Goal: Task Accomplishment & Management: Use online tool/utility

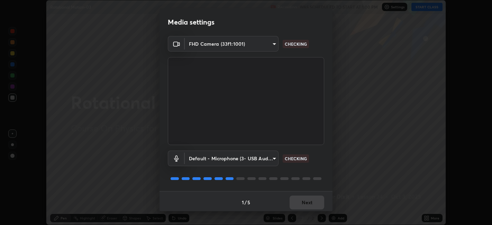
scroll to position [2, 0]
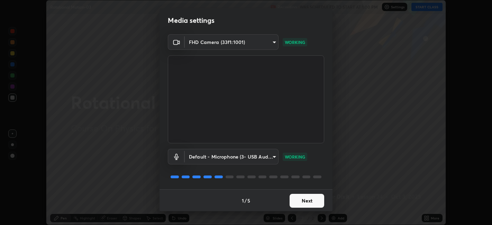
click at [311, 200] on button "Next" at bounding box center [307, 201] width 35 height 14
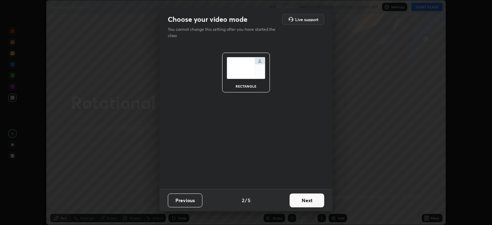
click at [314, 200] on button "Next" at bounding box center [307, 200] width 35 height 14
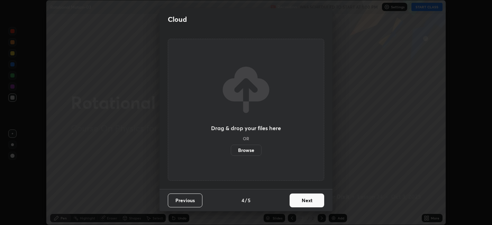
click at [317, 202] on button "Next" at bounding box center [307, 200] width 35 height 14
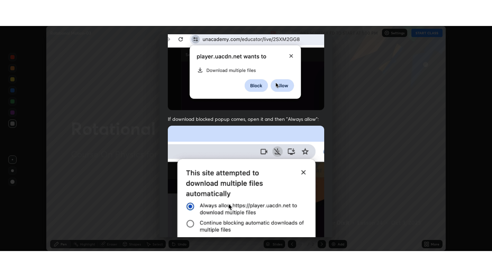
scroll to position [143, 0]
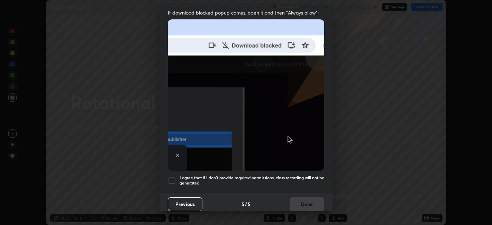
click at [308, 175] on h5 "I agree that if I don't provide required permissions, class recording will not …" at bounding box center [252, 180] width 145 height 11
click at [313, 204] on button "Done" at bounding box center [307, 204] width 35 height 14
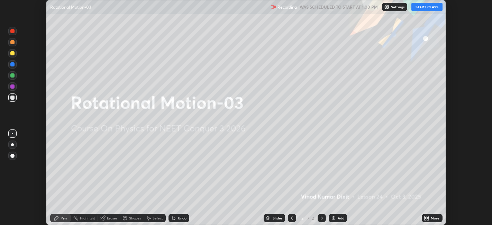
click at [429, 219] on icon at bounding box center [428, 219] width 2 height 2
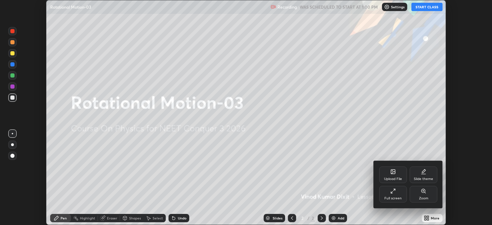
click at [397, 195] on div "Full screen" at bounding box center [393, 194] width 28 height 17
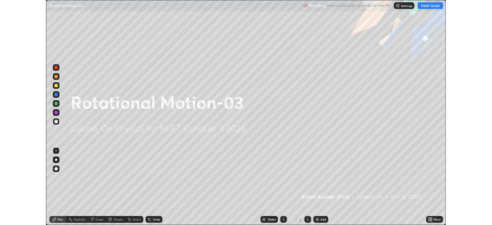
scroll to position [277, 492]
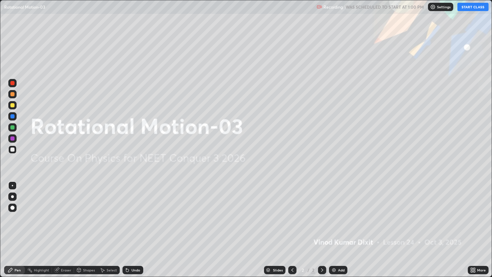
click at [341, 225] on div "Add" at bounding box center [341, 269] width 7 height 3
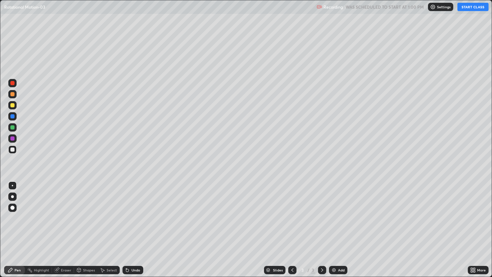
click at [13, 106] on div at bounding box center [12, 105] width 4 height 4
click at [479, 9] on button "START CLASS" at bounding box center [472, 7] width 31 height 8
click at [14, 151] on div at bounding box center [12, 149] width 4 height 4
click at [89, 225] on div "Shapes" at bounding box center [89, 269] width 12 height 3
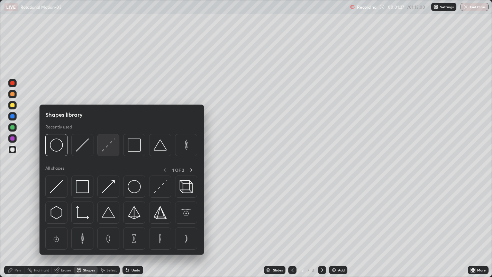
click at [110, 148] on img at bounding box center [108, 144] width 13 height 13
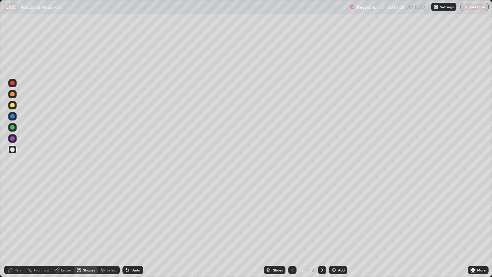
click at [12, 106] on div at bounding box center [12, 105] width 4 height 4
click at [17, 225] on div "Pen" at bounding box center [14, 270] width 21 height 8
click at [91, 225] on div "Shapes" at bounding box center [89, 269] width 12 height 3
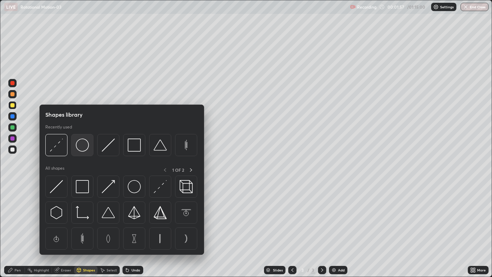
click at [83, 151] on img at bounding box center [82, 144] width 13 height 13
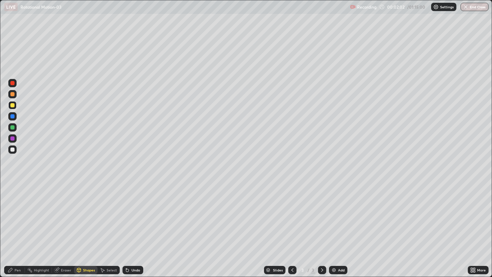
click at [92, 225] on div "Shapes" at bounding box center [89, 269] width 12 height 3
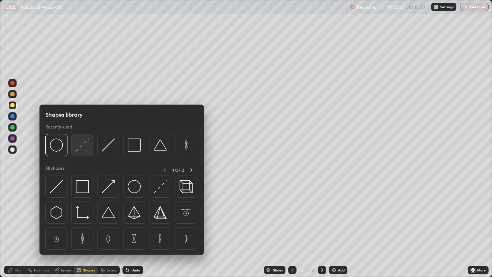
click at [85, 146] on img at bounding box center [82, 144] width 13 height 13
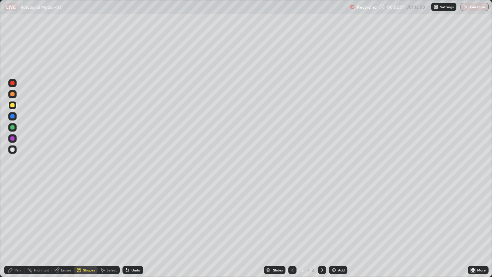
click at [21, 225] on div "Pen" at bounding box center [14, 270] width 21 height 8
click at [91, 225] on div "Shapes" at bounding box center [89, 269] width 12 height 3
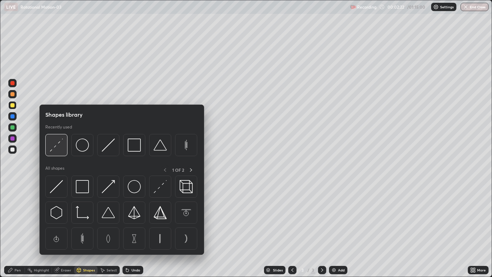
click at [64, 146] on div at bounding box center [56, 145] width 22 height 22
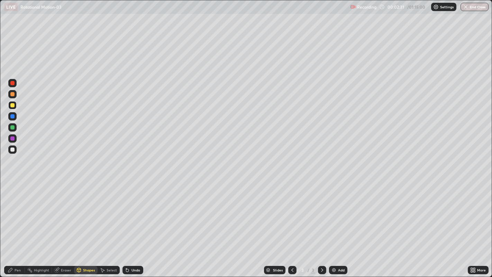
click at [18, 225] on div "Pen" at bounding box center [18, 269] width 6 height 3
click at [11, 128] on div at bounding box center [12, 127] width 4 height 4
click at [339, 225] on div "Add" at bounding box center [341, 269] width 7 height 3
click at [12, 106] on div at bounding box center [12, 105] width 4 height 4
click at [88, 225] on div "Shapes" at bounding box center [89, 269] width 12 height 3
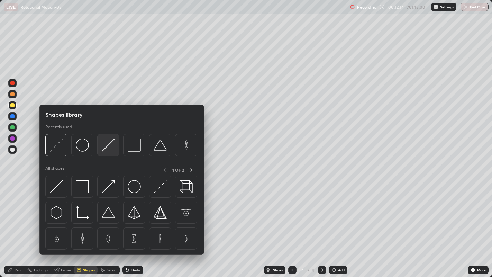
click at [110, 145] on img at bounding box center [108, 144] width 13 height 13
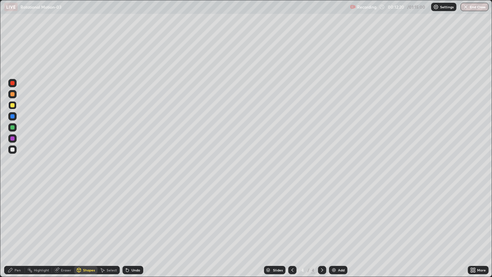
click at [17, 225] on div "Pen" at bounding box center [18, 269] width 6 height 3
click at [87, 225] on div "Shapes" at bounding box center [89, 269] width 12 height 3
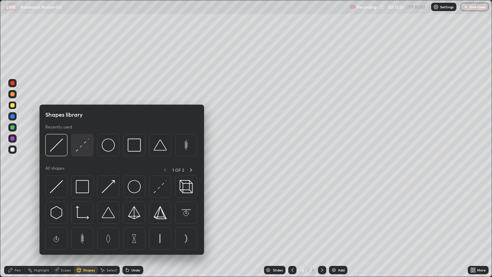
click at [83, 146] on img at bounding box center [82, 144] width 13 height 13
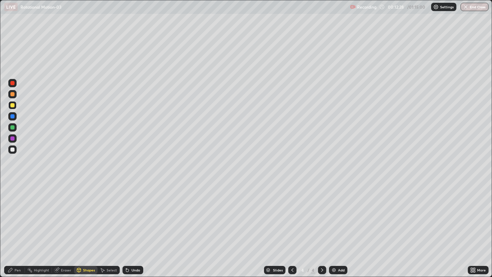
click at [18, 225] on div "Pen" at bounding box center [18, 269] width 6 height 3
click at [13, 128] on div at bounding box center [12, 127] width 4 height 4
click at [344, 225] on div "Add" at bounding box center [341, 269] width 7 height 3
click at [91, 225] on div "Shapes" at bounding box center [89, 269] width 12 height 3
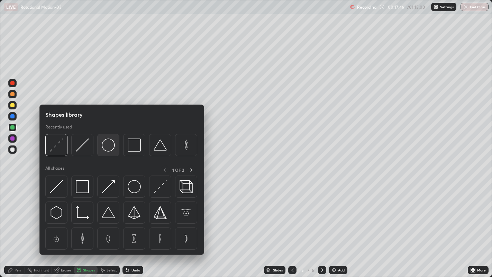
click at [111, 149] on img at bounding box center [108, 144] width 13 height 13
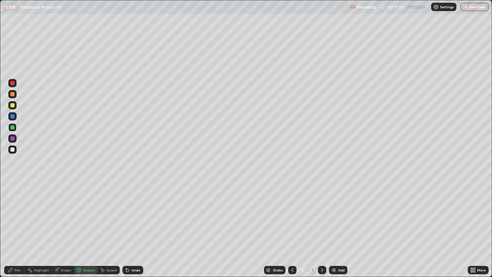
click at [90, 225] on div "Shapes" at bounding box center [89, 269] width 12 height 3
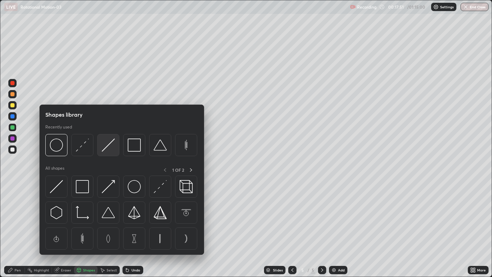
click at [109, 147] on img at bounding box center [108, 144] width 13 height 13
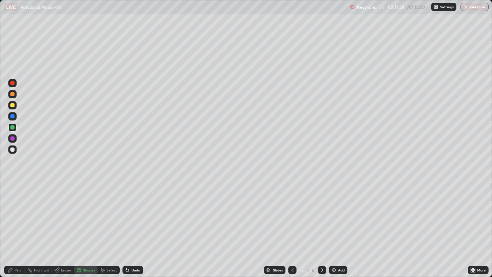
click at [19, 225] on div "Pen" at bounding box center [18, 269] width 6 height 3
click at [90, 225] on div "Shapes" at bounding box center [89, 269] width 12 height 3
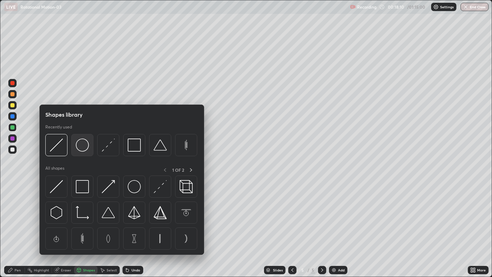
click at [85, 148] on img at bounding box center [82, 144] width 13 height 13
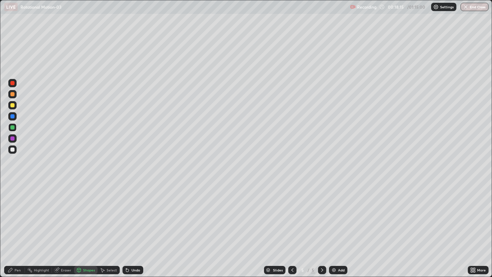
click at [90, 225] on div "Shapes" at bounding box center [89, 269] width 12 height 3
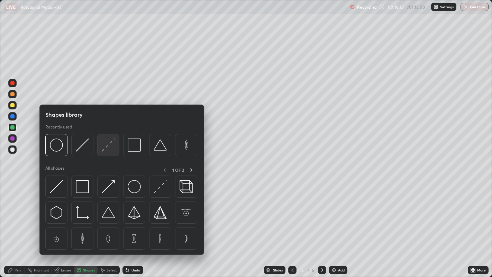
click at [109, 144] on img at bounding box center [108, 144] width 13 height 13
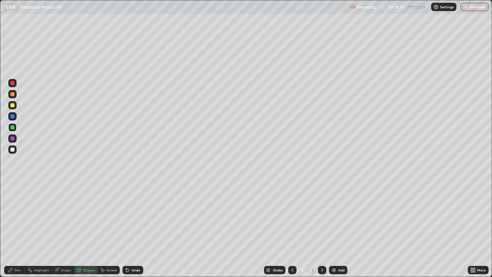
click at [18, 225] on div "Pen" at bounding box center [18, 269] width 6 height 3
click at [13, 105] on div at bounding box center [12, 105] width 4 height 4
click at [88, 225] on div "Shapes" at bounding box center [86, 270] width 24 height 8
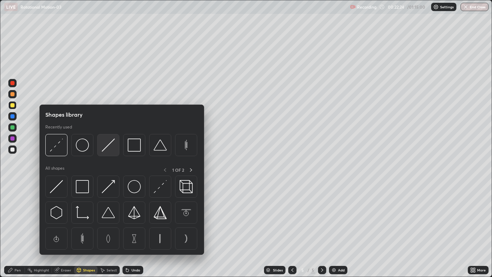
click at [108, 147] on img at bounding box center [108, 144] width 13 height 13
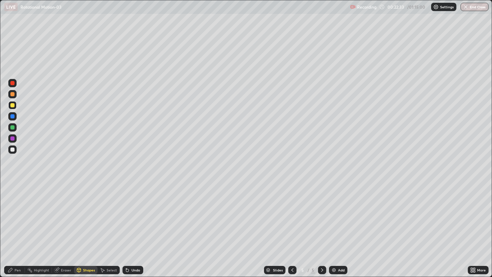
click at [16, 225] on div "Pen" at bounding box center [18, 269] width 6 height 3
click at [345, 225] on div "Add" at bounding box center [338, 270] width 18 height 8
click at [65, 225] on div "Eraser" at bounding box center [66, 269] width 10 height 3
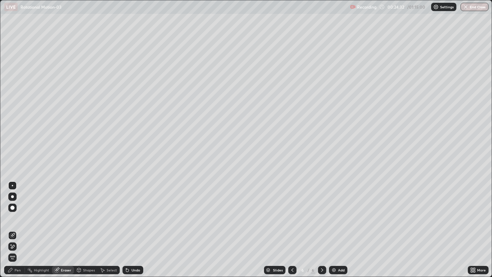
click at [20, 225] on div "Pen" at bounding box center [18, 269] width 6 height 3
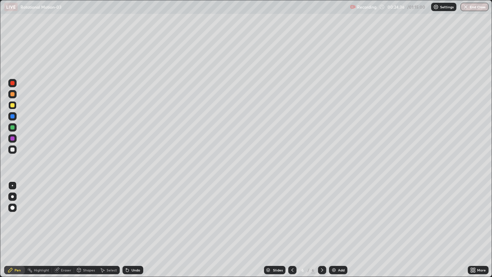
click at [90, 225] on div "Shapes" at bounding box center [89, 269] width 12 height 3
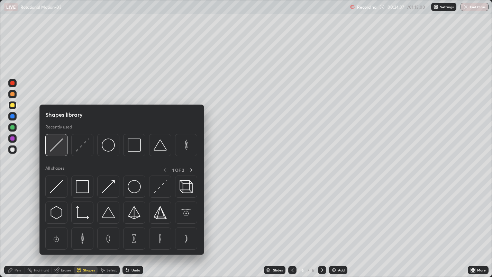
click at [61, 144] on img at bounding box center [56, 144] width 13 height 13
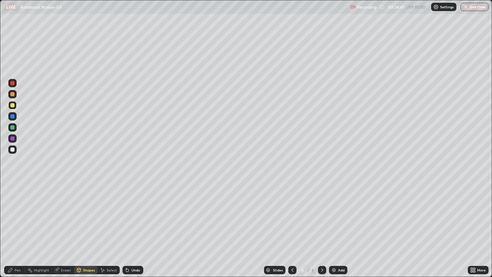
click at [16, 225] on div "Pen" at bounding box center [18, 269] width 6 height 3
click at [14, 150] on div at bounding box center [12, 149] width 4 height 4
click at [345, 225] on div "Add" at bounding box center [338, 270] width 18 height 8
click at [87, 225] on div "Shapes" at bounding box center [89, 269] width 12 height 3
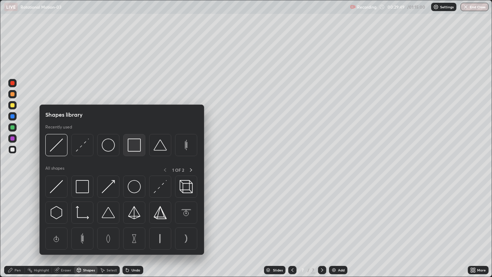
click at [139, 150] on img at bounding box center [134, 144] width 13 height 13
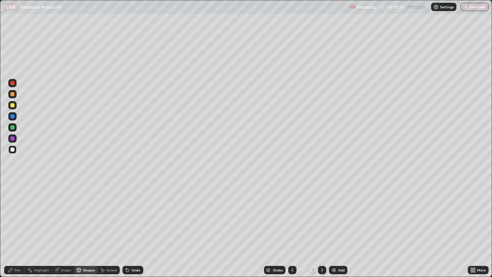
click at [12, 106] on div at bounding box center [12, 105] width 4 height 4
click at [85, 225] on div "Shapes" at bounding box center [86, 270] width 24 height 8
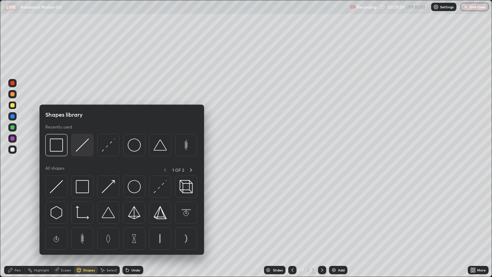
click at [84, 143] on img at bounding box center [82, 144] width 13 height 13
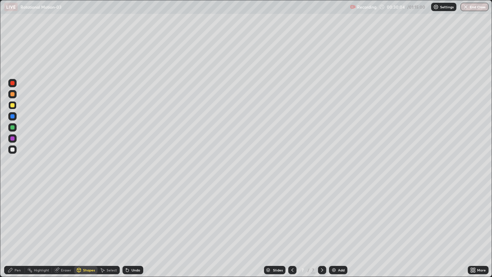
click at [17, 225] on div "Pen" at bounding box center [18, 269] width 6 height 3
click at [88, 225] on div "Shapes" at bounding box center [89, 269] width 12 height 3
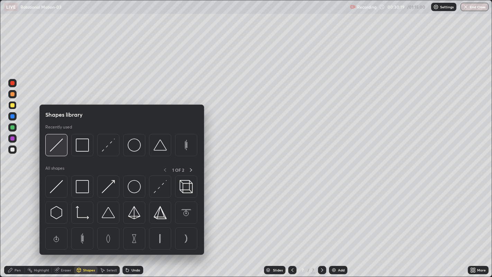
click at [60, 147] on img at bounding box center [56, 144] width 13 height 13
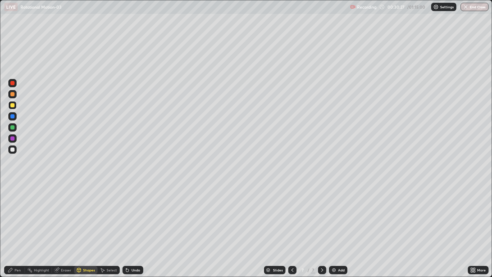
click at [92, 225] on div "Shapes" at bounding box center [89, 269] width 12 height 3
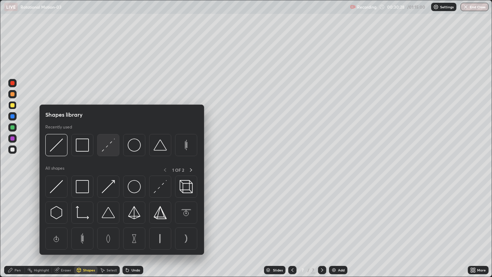
click at [114, 146] on img at bounding box center [108, 144] width 13 height 13
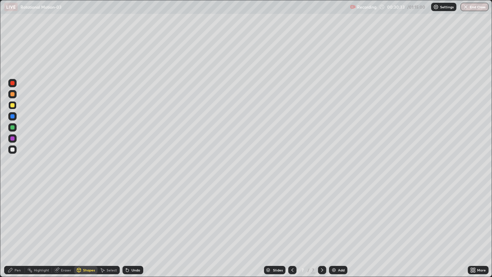
click at [19, 225] on div "Pen" at bounding box center [18, 269] width 6 height 3
click at [88, 225] on div "Shapes" at bounding box center [89, 269] width 12 height 3
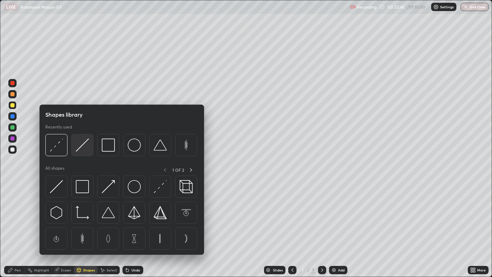
click at [85, 147] on img at bounding box center [82, 144] width 13 height 13
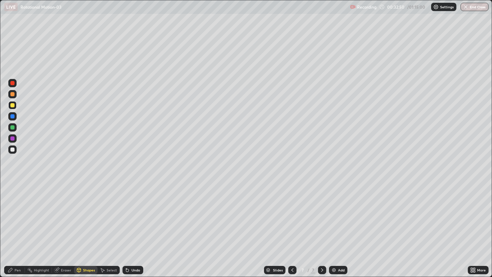
click at [90, 225] on div "Shapes" at bounding box center [86, 270] width 24 height 8
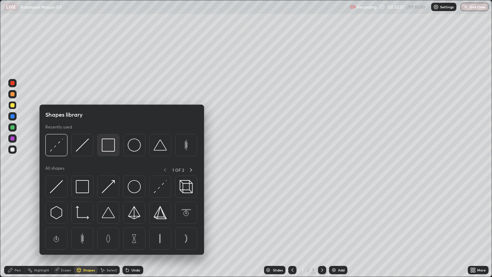
click at [108, 146] on img at bounding box center [108, 144] width 13 height 13
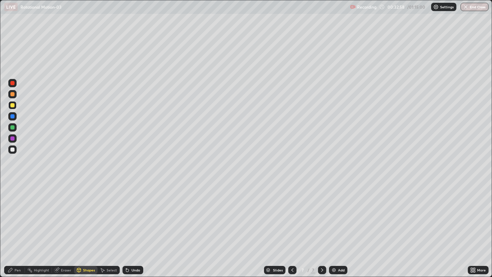
click at [87, 225] on div "Shapes" at bounding box center [89, 269] width 12 height 3
click at [12, 127] on div at bounding box center [12, 127] width 4 height 4
click at [87, 225] on div "Shapes" at bounding box center [89, 269] width 12 height 3
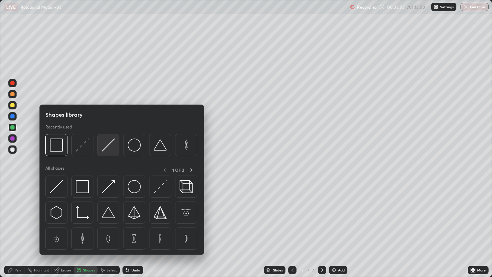
click at [112, 149] on img at bounding box center [108, 144] width 13 height 13
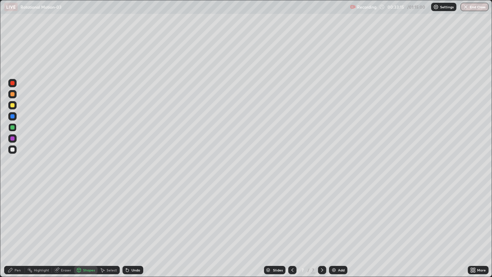
click at [18, 225] on div "Pen" at bounding box center [18, 269] width 6 height 3
click at [91, 225] on div "Shapes" at bounding box center [89, 269] width 12 height 3
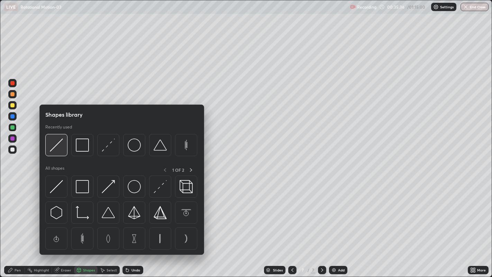
click at [58, 148] on img at bounding box center [56, 144] width 13 height 13
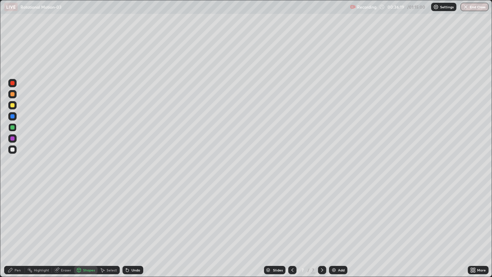
click at [16, 225] on div "Pen" at bounding box center [18, 269] width 6 height 3
click at [338, 225] on div "Add" at bounding box center [341, 269] width 7 height 3
click at [294, 225] on icon at bounding box center [293, 270] width 6 height 6
click at [321, 225] on icon at bounding box center [322, 270] width 6 height 6
click at [14, 105] on div at bounding box center [12, 105] width 4 height 4
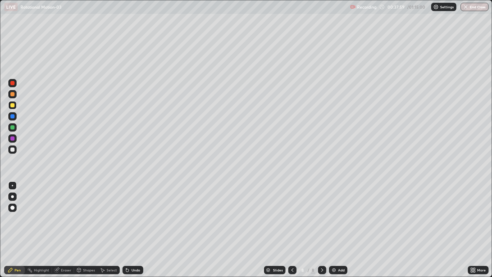
click at [87, 225] on div "Shapes" at bounding box center [89, 269] width 12 height 3
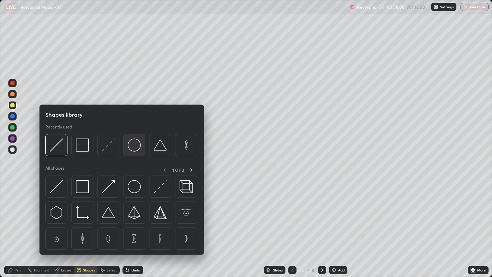
click at [138, 151] on img at bounding box center [134, 144] width 13 height 13
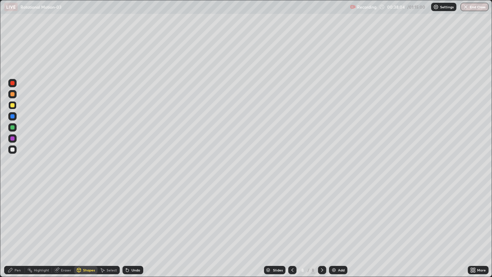
click at [17, 225] on div "Pen" at bounding box center [18, 269] width 6 height 3
click at [87, 225] on div "Shapes" at bounding box center [89, 269] width 12 height 3
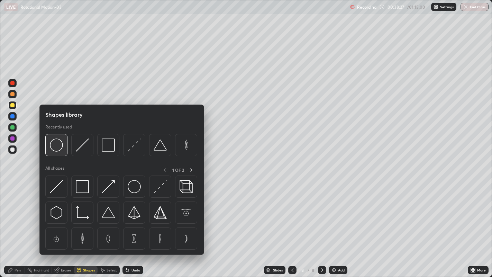
click at [61, 150] on img at bounding box center [56, 144] width 13 height 13
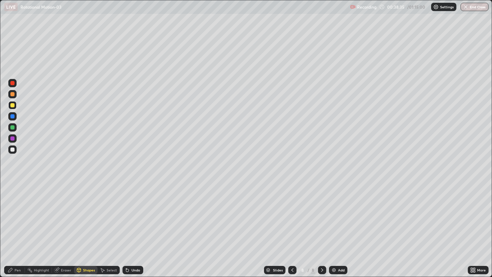
click at [16, 225] on div "Pen" at bounding box center [18, 269] width 6 height 3
click at [13, 149] on div at bounding box center [12, 149] width 4 height 4
click at [13, 127] on div at bounding box center [12, 127] width 4 height 4
click at [13, 151] on div at bounding box center [12, 149] width 4 height 4
click at [14, 128] on div at bounding box center [12, 127] width 4 height 4
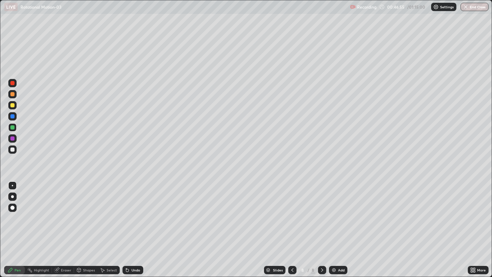
click at [341, 225] on div "Add" at bounding box center [341, 269] width 7 height 3
click at [13, 106] on div at bounding box center [12, 105] width 4 height 4
click at [14, 149] on div at bounding box center [12, 149] width 4 height 4
click at [339, 225] on div "Add" at bounding box center [341, 269] width 7 height 3
click at [89, 225] on div "Shapes" at bounding box center [89, 269] width 12 height 3
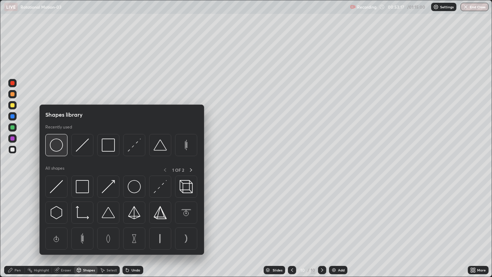
click at [59, 148] on img at bounding box center [56, 144] width 13 height 13
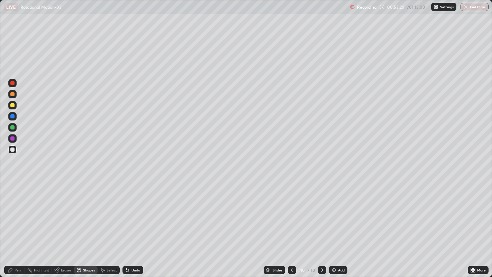
click at [87, 225] on div "Shapes" at bounding box center [89, 269] width 12 height 3
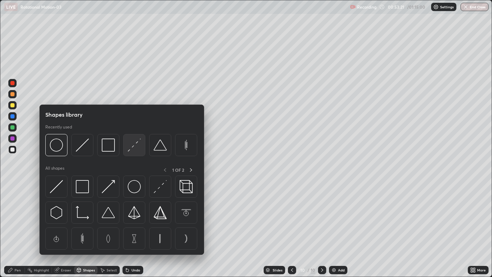
click at [135, 145] on img at bounding box center [134, 144] width 13 height 13
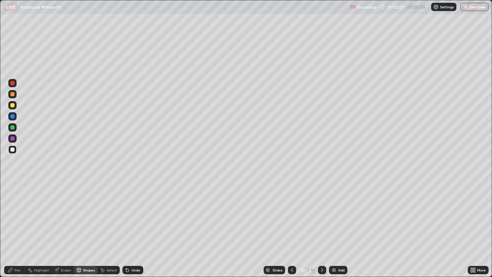
click at [17, 225] on div "Pen" at bounding box center [18, 269] width 6 height 3
click at [13, 128] on div at bounding box center [12, 127] width 4 height 4
click at [338, 225] on div "Add" at bounding box center [341, 269] width 7 height 3
click at [89, 225] on div "Shapes" at bounding box center [89, 269] width 12 height 3
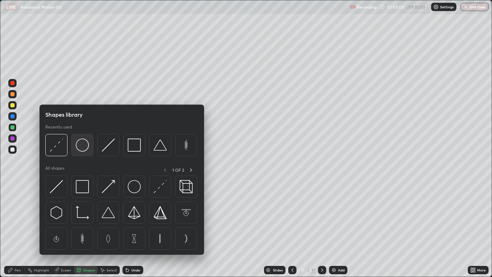
click at [88, 149] on img at bounding box center [82, 144] width 13 height 13
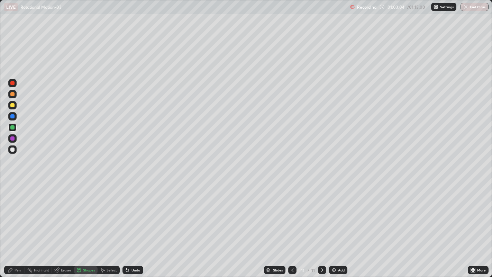
click at [90, 225] on div "Shapes" at bounding box center [86, 270] width 24 height 8
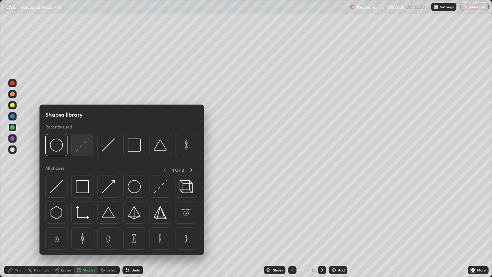
click at [82, 144] on img at bounding box center [82, 144] width 13 height 13
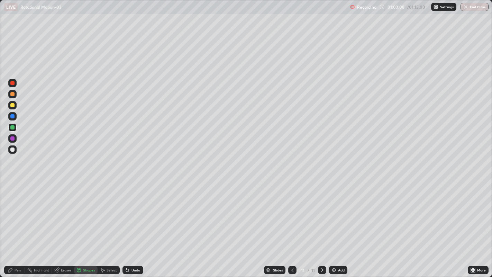
click at [20, 225] on div "Pen" at bounding box center [18, 269] width 6 height 3
click at [86, 225] on div "Shapes" at bounding box center [89, 269] width 12 height 3
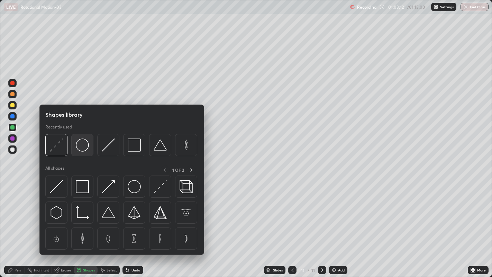
click at [83, 148] on img at bounding box center [82, 144] width 13 height 13
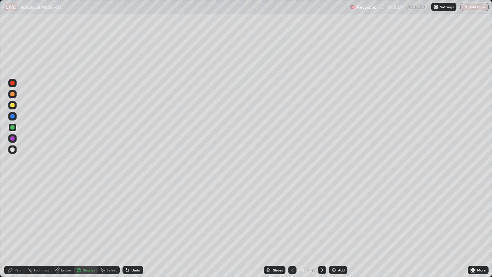
click at [18, 225] on div "Pen" at bounding box center [18, 269] width 6 height 3
click at [12, 150] on div at bounding box center [12, 149] width 4 height 4
click at [88, 225] on div "Shapes" at bounding box center [89, 269] width 12 height 3
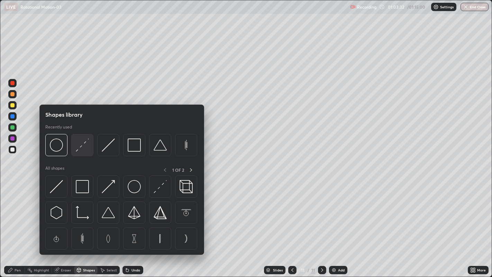
click at [84, 148] on img at bounding box center [82, 144] width 13 height 13
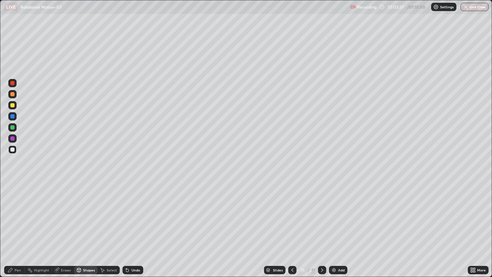
click at [20, 225] on div "Pen" at bounding box center [18, 269] width 6 height 3
click at [474, 10] on button "End Class" at bounding box center [474, 7] width 27 height 8
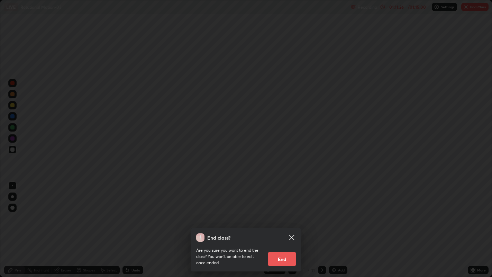
click at [291, 225] on button "End" at bounding box center [282, 259] width 28 height 14
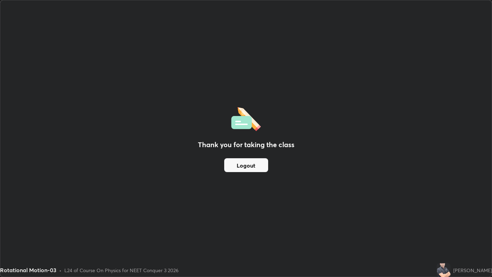
click at [248, 163] on button "Logout" at bounding box center [246, 165] width 44 height 14
click at [250, 163] on button "Logout" at bounding box center [246, 165] width 44 height 14
click at [250, 167] on button "Logout" at bounding box center [246, 165] width 44 height 14
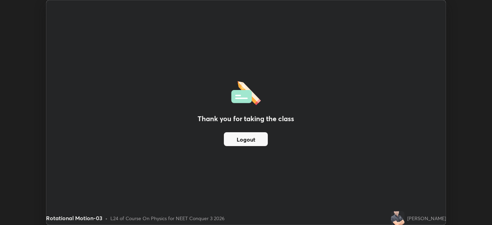
scroll to position [34380, 34113]
